Goal: Task Accomplishment & Management: Complete application form

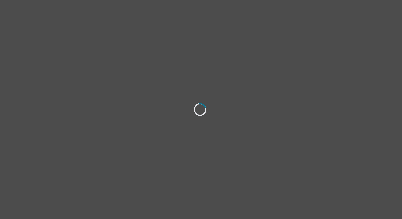
select select "[DEMOGRAPHIC_DATA]"
select select "she/her"
select select "Married"
select select "Master's degree"
select select "Facebook/Instagram Ads"
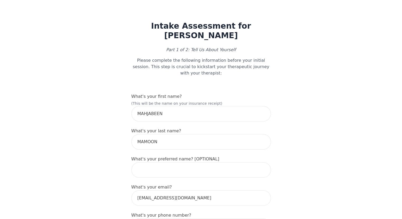
scroll to position [53, 0]
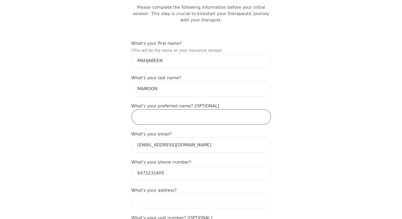
click at [186, 111] on input "text" at bounding box center [202, 116] width 140 height 15
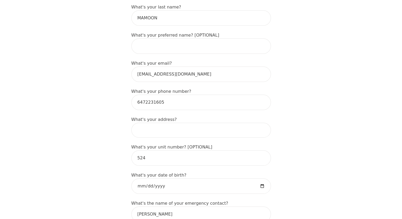
scroll to position [159, 0]
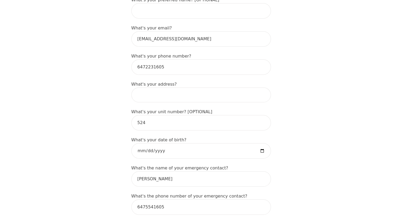
click at [173, 93] on input at bounding box center [202, 94] width 140 height 15
type input "[STREET_ADDRESS]"
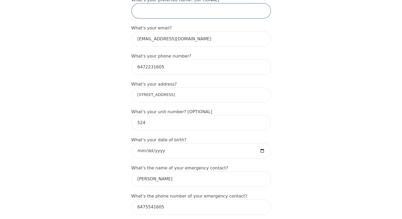
type input "Mahjabeen"
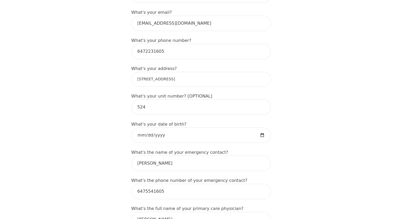
scroll to position [185, 0]
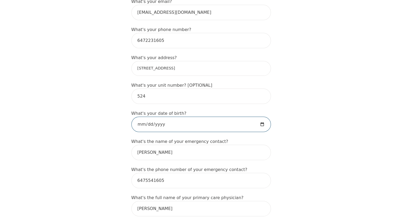
click at [259, 117] on input "[DATE]" at bounding box center [202, 123] width 140 height 15
click at [262, 117] on input "[DATE]" at bounding box center [202, 123] width 140 height 15
type input "[DATE]"
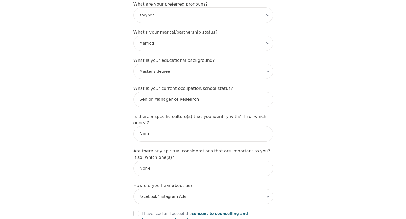
scroll to position [581, 0]
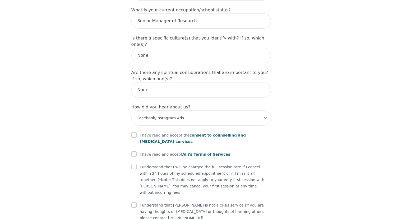
click at [135, 132] on div at bounding box center [134, 135] width 5 height 6
click at [135, 132] on input "checkbox" at bounding box center [134, 134] width 5 height 5
checkbox input "true"
click at [134, 151] on input "checkbox" at bounding box center [134, 153] width 5 height 5
checkbox input "true"
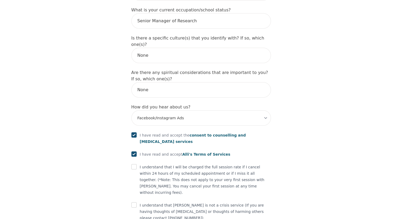
click at [135, 164] on input "checkbox" at bounding box center [134, 166] width 5 height 5
checkbox input "true"
click at [133, 202] on input "checkbox" at bounding box center [134, 204] width 5 height 5
checkbox input "true"
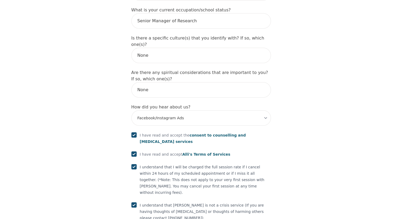
drag, startPoint x: 200, startPoint y: 112, endPoint x: 205, endPoint y: 112, distance: 4.8
click at [205, 133] on span "consent to counselling and [MEDICAL_DATA] services" at bounding box center [193, 138] width 106 height 11
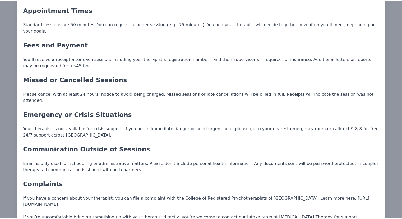
scroll to position [661, 0]
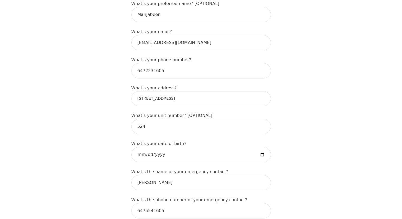
scroll to position [151, 0]
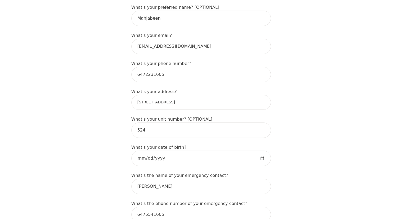
click at [202, 99] on input "[STREET_ADDRESS]" at bounding box center [202, 102] width 140 height 15
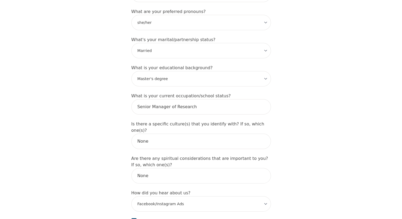
scroll to position [601, 0]
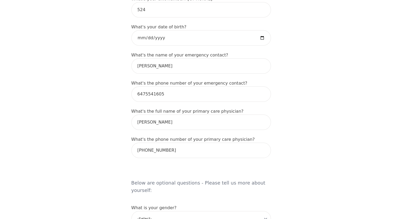
scroll to position [178, 0]
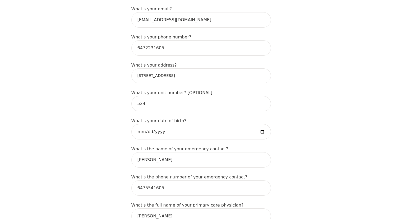
drag, startPoint x: 200, startPoint y: 72, endPoint x: 125, endPoint y: 69, distance: 74.7
click at [212, 68] on input "[STREET_ADDRESS]" at bounding box center [202, 75] width 140 height 15
type input "[STREET_ADDRESS]"
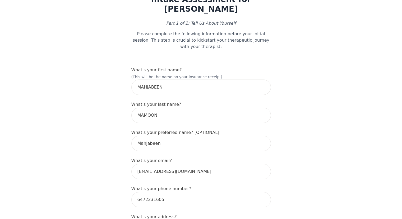
scroll to position [106, 0]
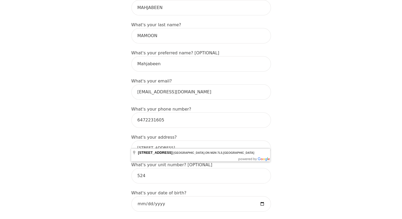
drag, startPoint x: 235, startPoint y: 141, endPoint x: 120, endPoint y: 143, distance: 115.4
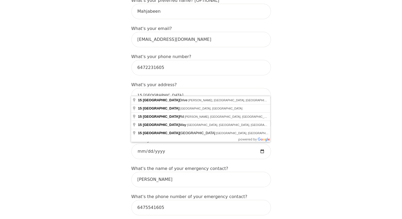
scroll to position [159, 0]
type input "[STREET_ADDRESS]"
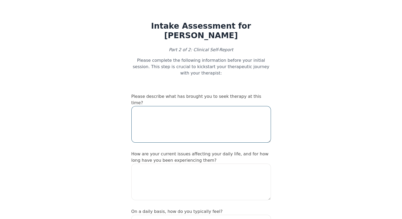
click at [242, 114] on textarea at bounding box center [202, 124] width 140 height 37
type textarea "T"
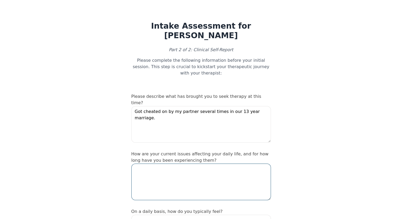
click at [223, 163] on textarea at bounding box center [202, 181] width 140 height 37
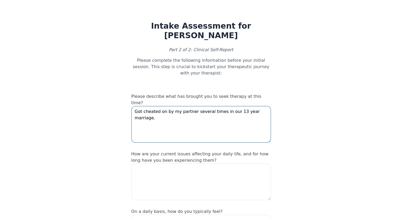
drag, startPoint x: 265, startPoint y: 99, endPoint x: 216, endPoint y: 99, distance: 49.5
click at [216, 106] on textarea "Got cheated on by my partner several times in our 13 year marriage." at bounding box center [202, 124] width 140 height 37
click at [244, 106] on textarea "Got cheated on by my partner several times. Re-build trust for the sake of our …" at bounding box center [202, 124] width 140 height 37
type textarea "Got cheated on by my partner several times. Re-build trust and make the marriag…"
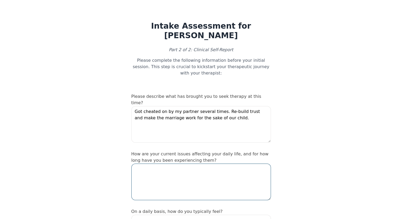
click at [198, 163] on textarea at bounding box center [202, 181] width 140 height 37
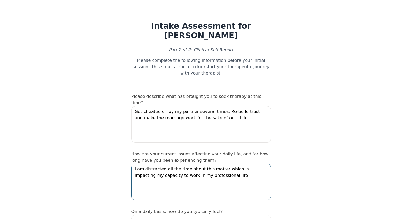
click at [200, 163] on textarea "I am distracted all the time about this matter which is impacting my capacity t…" at bounding box center [202, 181] width 140 height 37
click at [258, 163] on textarea "I am distracted all the time about this matter which is impacting my capacity t…" at bounding box center [202, 181] width 140 height 37
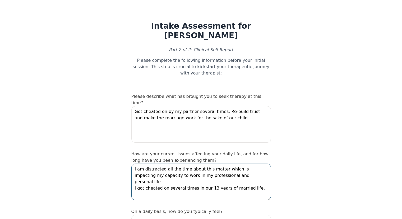
click at [237, 163] on textarea "I am distracted all the time about this matter which is impacting my capacity t…" at bounding box center [202, 181] width 140 height 37
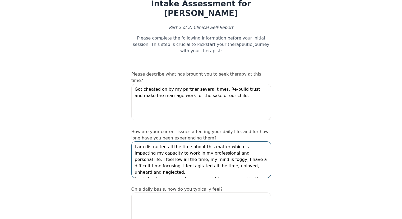
scroll to position [53, 0]
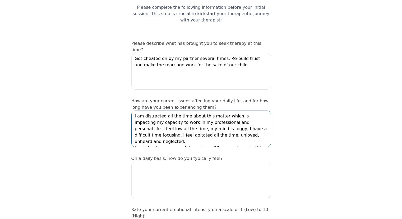
type textarea "I am distracted all the time about this matter which is impacting my capacity t…"
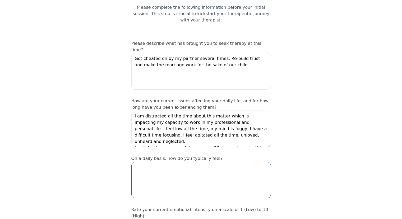
click at [244, 162] on textarea at bounding box center [202, 179] width 140 height 37
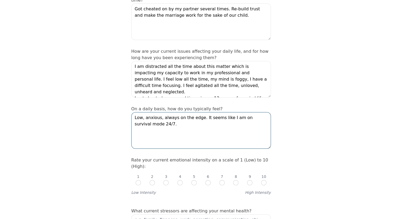
scroll to position [106, 0]
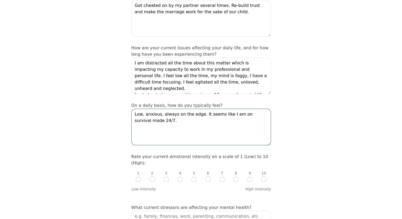
type textarea "Low, anxious, always on the edge. It seems like I am on survival mode 24/7."
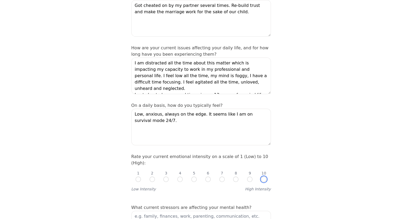
click at [262, 176] on input "radio" at bounding box center [263, 178] width 5 height 5
radio input "true"
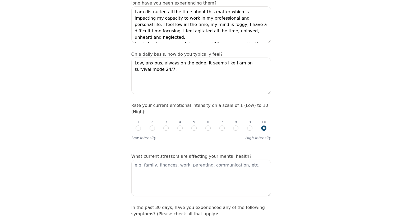
scroll to position [159, 0]
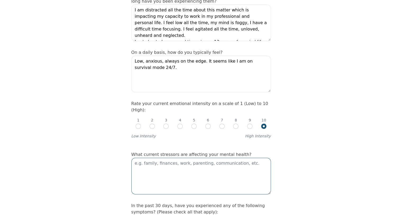
click at [238, 157] on textarea at bounding box center [202, 175] width 140 height 37
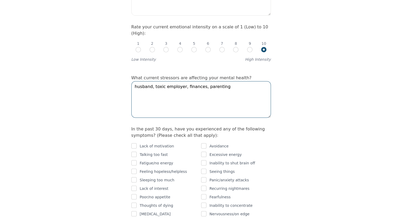
scroll to position [238, 0]
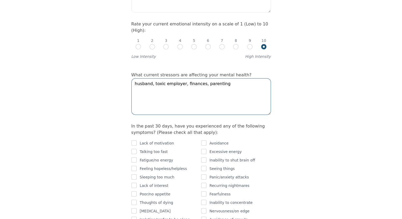
type textarea "husband, toxic employer, finances, parenting"
click at [133, 140] on input "checkbox" at bounding box center [134, 142] width 5 height 5
checkbox input "true"
click at [132, 157] on input "checkbox" at bounding box center [134, 159] width 5 height 5
checkbox input "true"
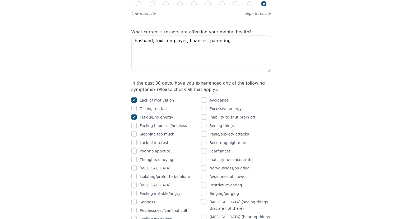
scroll to position [291, 0]
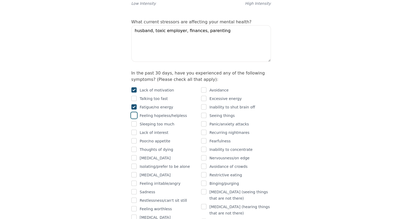
click at [133, 112] on input "checkbox" at bounding box center [134, 114] width 5 height 5
checkbox input "true"
click at [134, 129] on input "checkbox" at bounding box center [134, 131] width 5 height 5
checkbox input "true"
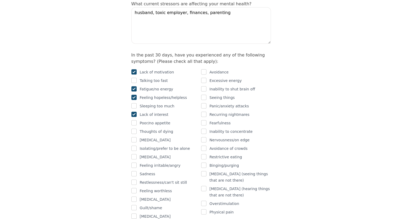
scroll to position [318, 0]
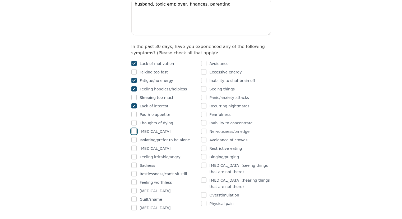
click at [134, 128] on input "checkbox" at bounding box center [134, 130] width 5 height 5
checkbox input "true"
click at [134, 137] on input "checkbox" at bounding box center [134, 139] width 5 height 5
checkbox input "true"
click at [135, 154] on input "checkbox" at bounding box center [134, 156] width 5 height 5
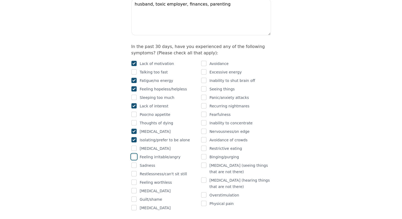
checkbox input "true"
click at [134, 162] on input "checkbox" at bounding box center [134, 164] width 5 height 5
checkbox input "true"
click at [134, 171] on input "checkbox" at bounding box center [134, 173] width 5 height 5
checkbox input "true"
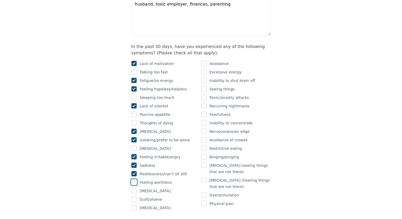
click at [134, 179] on input "checkbox" at bounding box center [134, 181] width 5 height 5
checkbox input "true"
click at [134, 188] on input "checkbox" at bounding box center [134, 190] width 5 height 5
checkbox input "true"
click at [135, 205] on input "checkbox" at bounding box center [134, 207] width 5 height 5
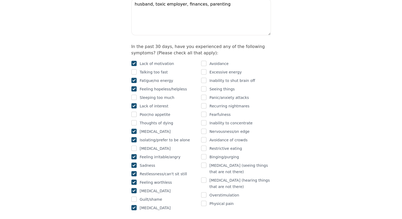
click at [134, 205] on input "checkbox" at bounding box center [134, 207] width 5 height 5
checkbox input "false"
click at [205, 61] on input "checkbox" at bounding box center [203, 63] width 5 height 5
checkbox input "true"
click at [205, 78] on input "checkbox" at bounding box center [203, 80] width 5 height 5
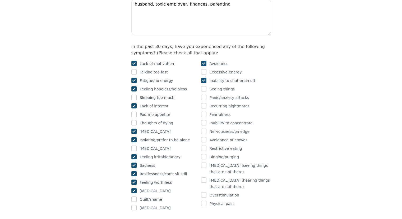
checkbox input "true"
click at [203, 94] on input "checkbox" at bounding box center [203, 96] width 5 height 5
click at [204, 94] on input "checkbox" at bounding box center [203, 96] width 5 height 5
checkbox input "false"
click at [204, 103] on input "checkbox" at bounding box center [203, 105] width 5 height 5
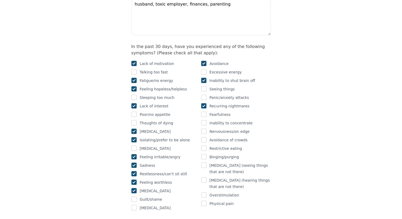
checkbox input "true"
click at [205, 120] on input "checkbox" at bounding box center [203, 122] width 5 height 5
checkbox input "true"
click at [204, 128] on input "checkbox" at bounding box center [203, 130] width 5 height 5
checkbox input "true"
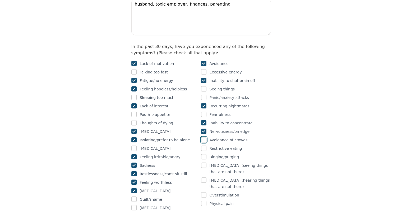
click at [205, 137] on input "checkbox" at bounding box center [203, 139] width 5 height 5
checkbox input "true"
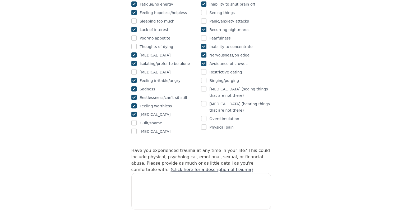
scroll to position [397, 0]
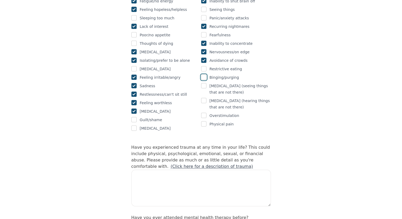
click at [204, 74] on input "checkbox" at bounding box center [203, 76] width 5 height 5
checkbox input "true"
click at [203, 112] on input "checkbox" at bounding box center [203, 114] width 5 height 5
checkbox input "true"
click at [203, 121] on input "checkbox" at bounding box center [203, 123] width 5 height 5
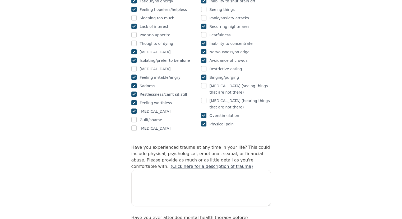
checkbox input "true"
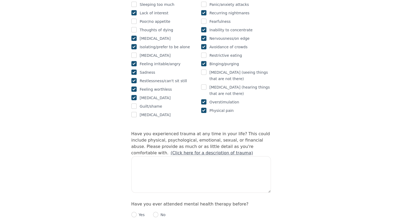
scroll to position [423, 0]
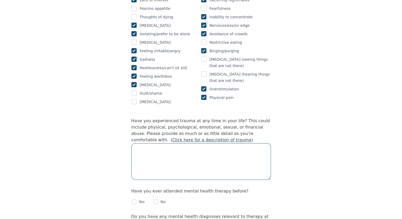
click at [181, 143] on textarea at bounding box center [202, 161] width 140 height 37
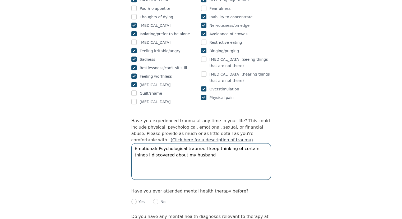
type textarea "Emotional/ Psychological trauma. I keep thinking of certain things I discovered…"
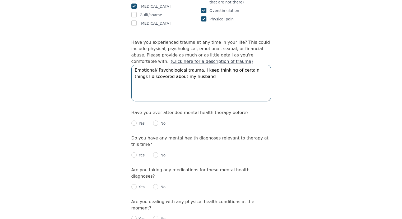
scroll to position [503, 0]
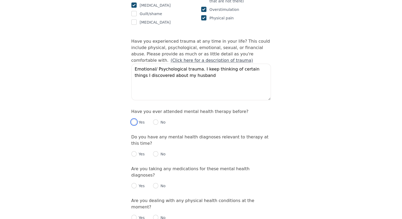
click at [133, 119] on input "radio" at bounding box center [134, 121] width 5 height 5
radio input "true"
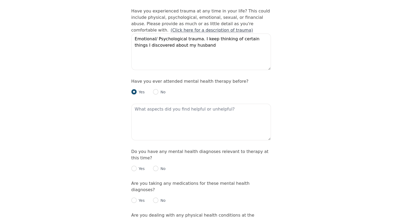
scroll to position [556, 0]
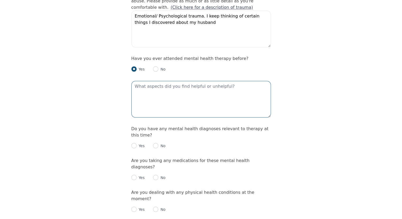
click at [158, 81] on textarea at bounding box center [202, 99] width 140 height 37
type textarea "I"
type textarea "That I could share my thoughts to someone without being judged."
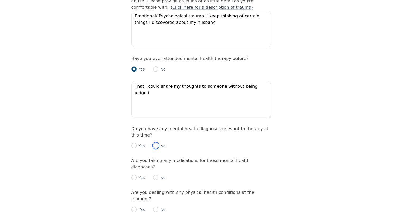
click at [154, 143] on input "radio" at bounding box center [155, 145] width 5 height 5
radio input "true"
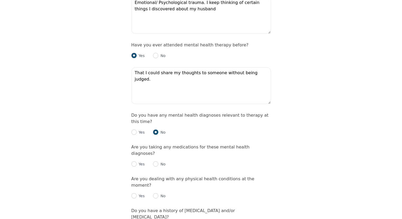
scroll to position [582, 0]
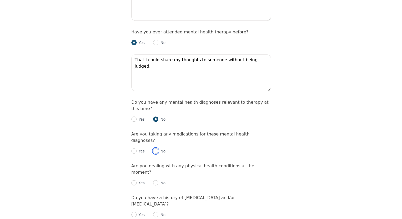
click at [155, 148] on input "radio" at bounding box center [155, 150] width 5 height 5
radio input "true"
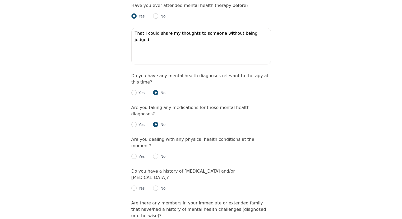
click at [158, 153] on p "No" at bounding box center [161, 155] width 7 height 5
click at [157, 153] on input "radio" at bounding box center [155, 155] width 5 height 5
radio input "true"
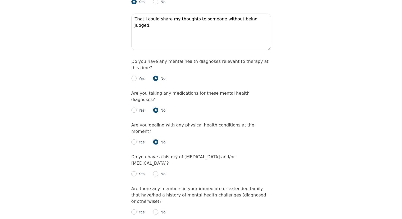
scroll to position [635, 0]
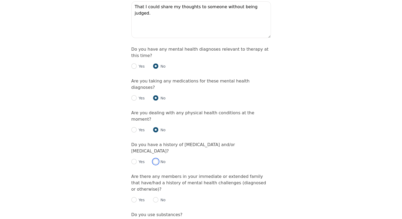
click at [155, 158] on input "radio" at bounding box center [155, 160] width 5 height 5
radio input "true"
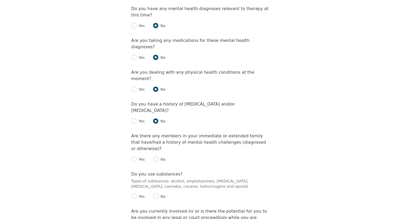
scroll to position [688, 0]
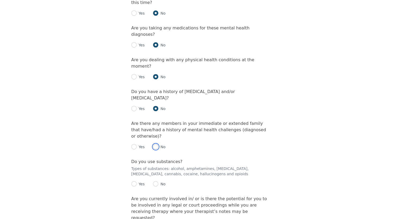
click at [157, 144] on input "radio" at bounding box center [155, 146] width 5 height 5
radio input "true"
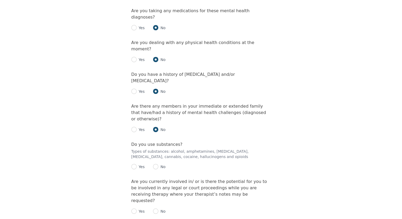
scroll to position [714, 0]
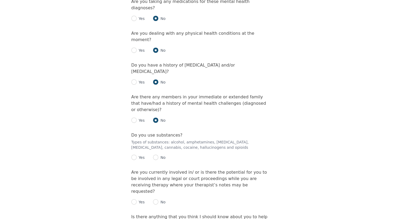
click at [158, 155] on p "No" at bounding box center [161, 157] width 7 height 5
click at [156, 154] on input "radio" at bounding box center [155, 156] width 5 height 5
radio input "true"
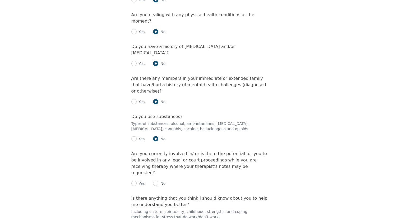
scroll to position [741, 0]
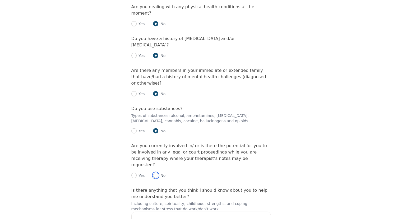
click at [156, 172] on input "radio" at bounding box center [155, 174] width 5 height 5
radio input "true"
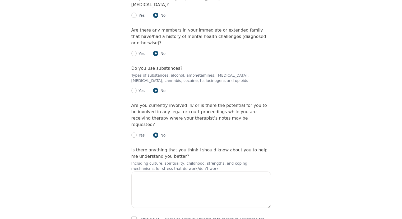
scroll to position [789, 0]
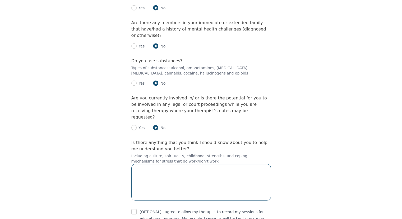
click at [205, 164] on textarea at bounding box center [202, 182] width 140 height 37
type textarea "I have led an extremely protected life. Thanks to my mother."
drag, startPoint x: 259, startPoint y: 108, endPoint x: 134, endPoint y: 111, distance: 124.6
click at [134, 164] on textarea "I have led an extremely protected life. Thanks to my mother." at bounding box center [202, 182] width 140 height 37
type textarea "I"
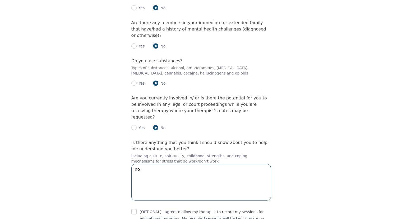
type textarea "n"
type textarea "we can discuss when we talk"
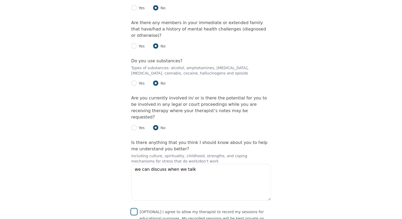
click at [133, 209] on input "checkbox" at bounding box center [134, 211] width 5 height 5
checkbox input "true"
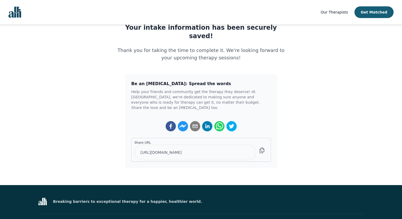
scroll to position [79, 0]
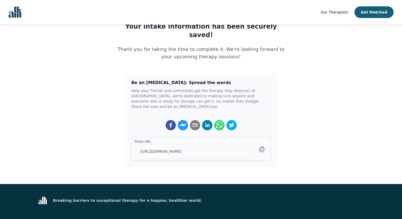
click at [348, 11] on span "Our Therapists" at bounding box center [334, 12] width 27 height 4
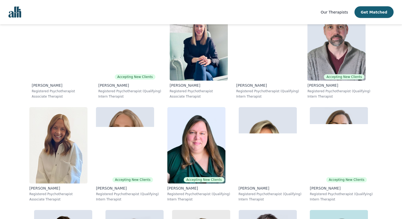
scroll to position [1402, 0]
